Goal: Check status: Check status

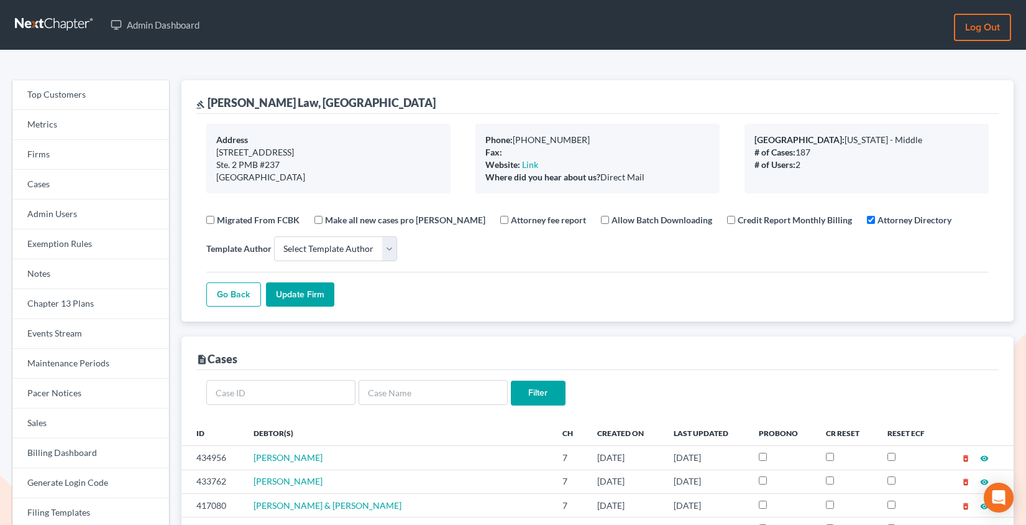
select select
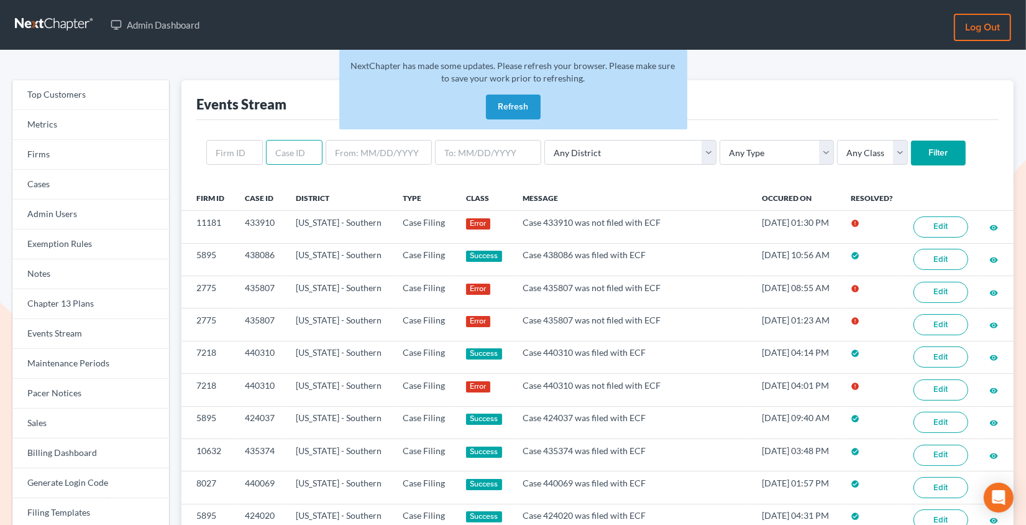
click at [291, 152] on input "text" at bounding box center [294, 152] width 57 height 25
paste input "440865"
type input "440865"
click at [911, 141] on input "Filter" at bounding box center [938, 153] width 55 height 25
